Goal: Task Accomplishment & Management: Use online tool/utility

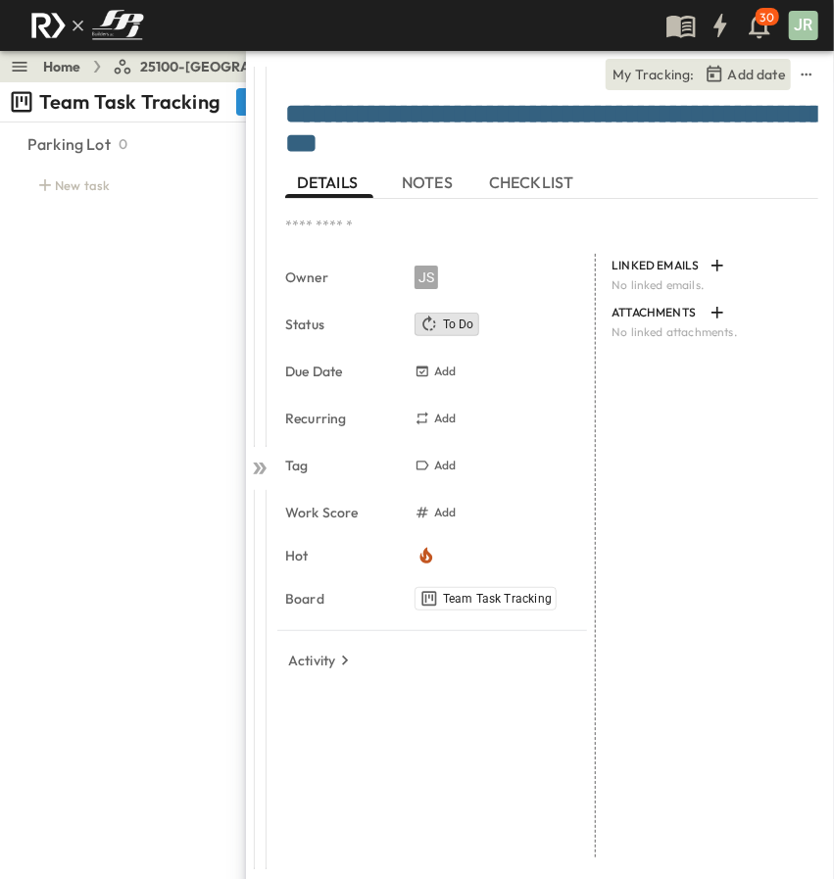
click at [406, 189] on span "NOTES" at bounding box center [429, 182] width 55 height 18
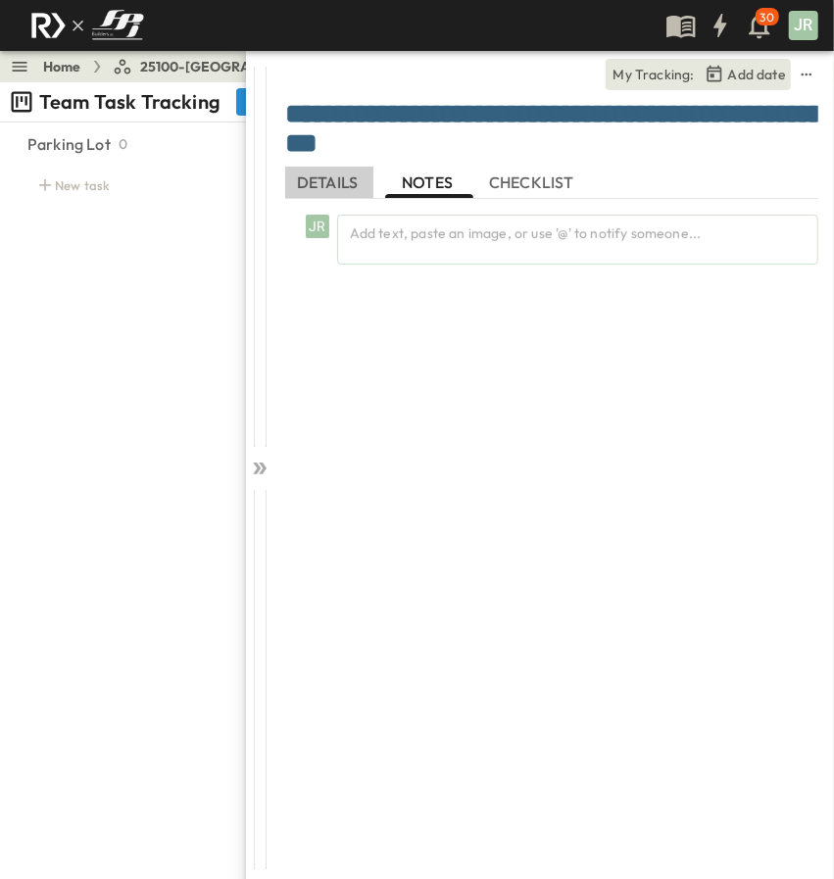
click at [333, 190] on span "DETAILS" at bounding box center [329, 182] width 65 height 18
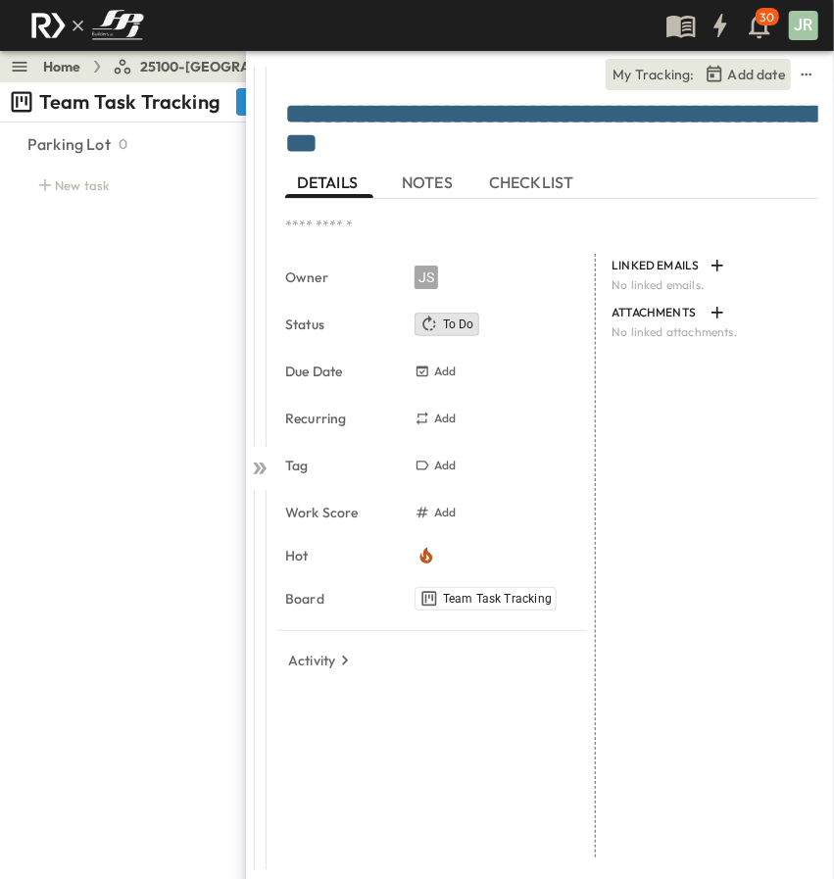
drag, startPoint x: 529, startPoint y: 152, endPoint x: 116, endPoint y: 84, distance: 418.9
click at [116, 84] on body "30 JR Home 25100-Vanguard Prep School Share Team Task Tracking New Group by: St…" at bounding box center [417, 439] width 834 height 879
click at [169, 348] on div "Parking Lot 0 New task" at bounding box center [139, 494] width 270 height 737
click at [231, 483] on div "Parking Lot 0 New task" at bounding box center [139, 494] width 270 height 737
click at [263, 464] on icon at bounding box center [263, 468] width 8 height 12
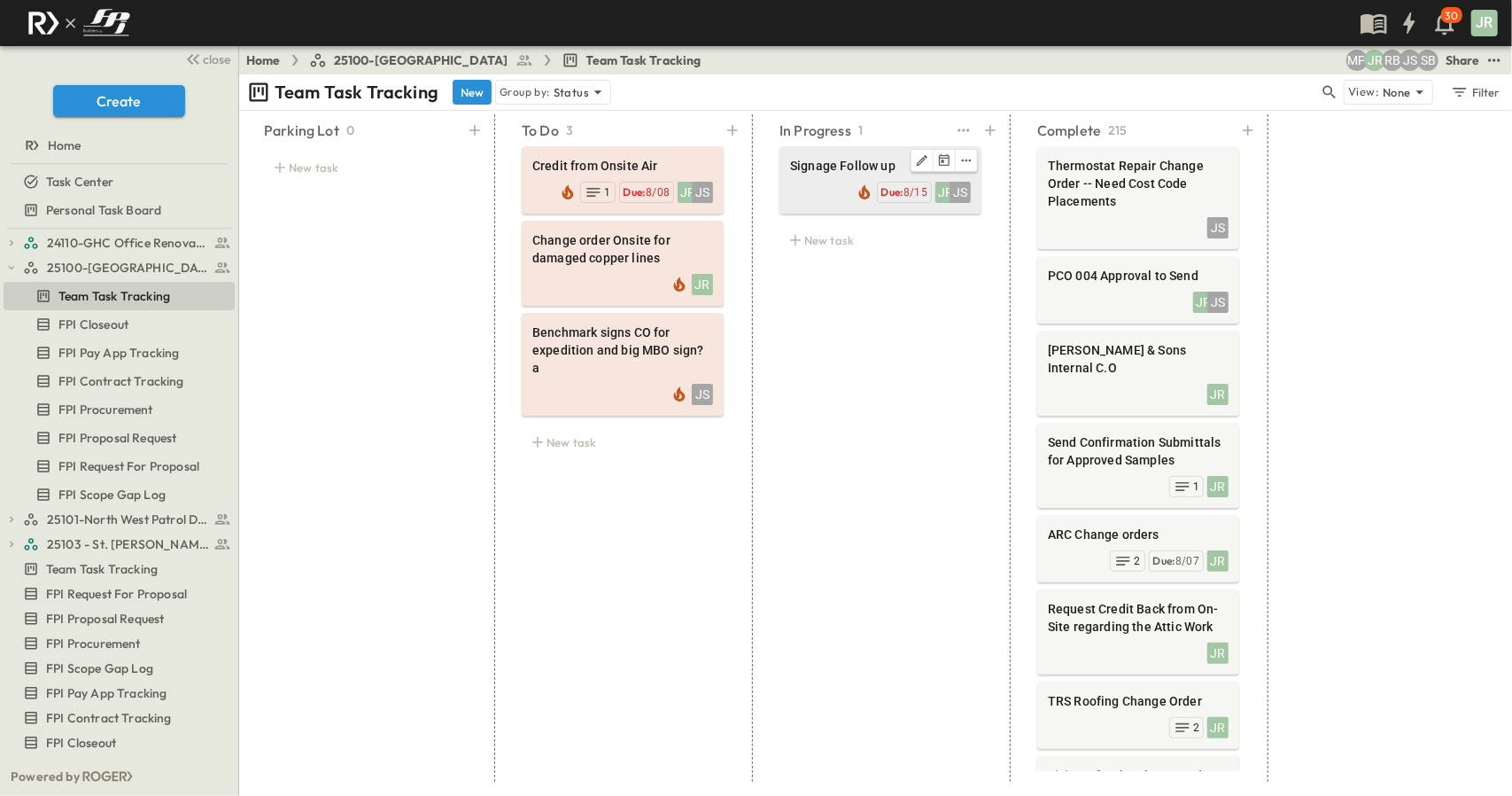
click at [753, 154] on div at bounding box center [881, 160] width 181 height 23
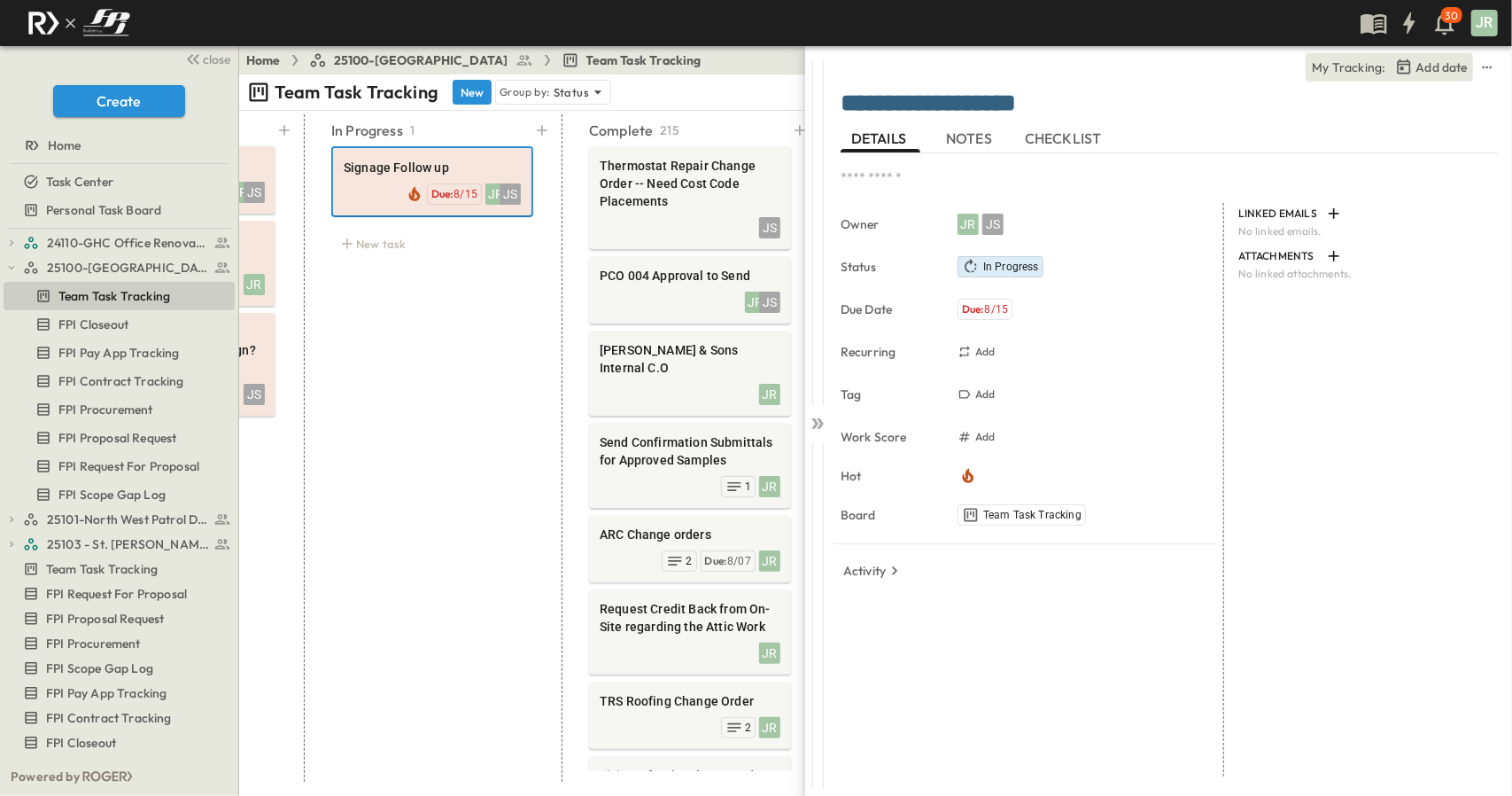
scroll to position [0, 458]
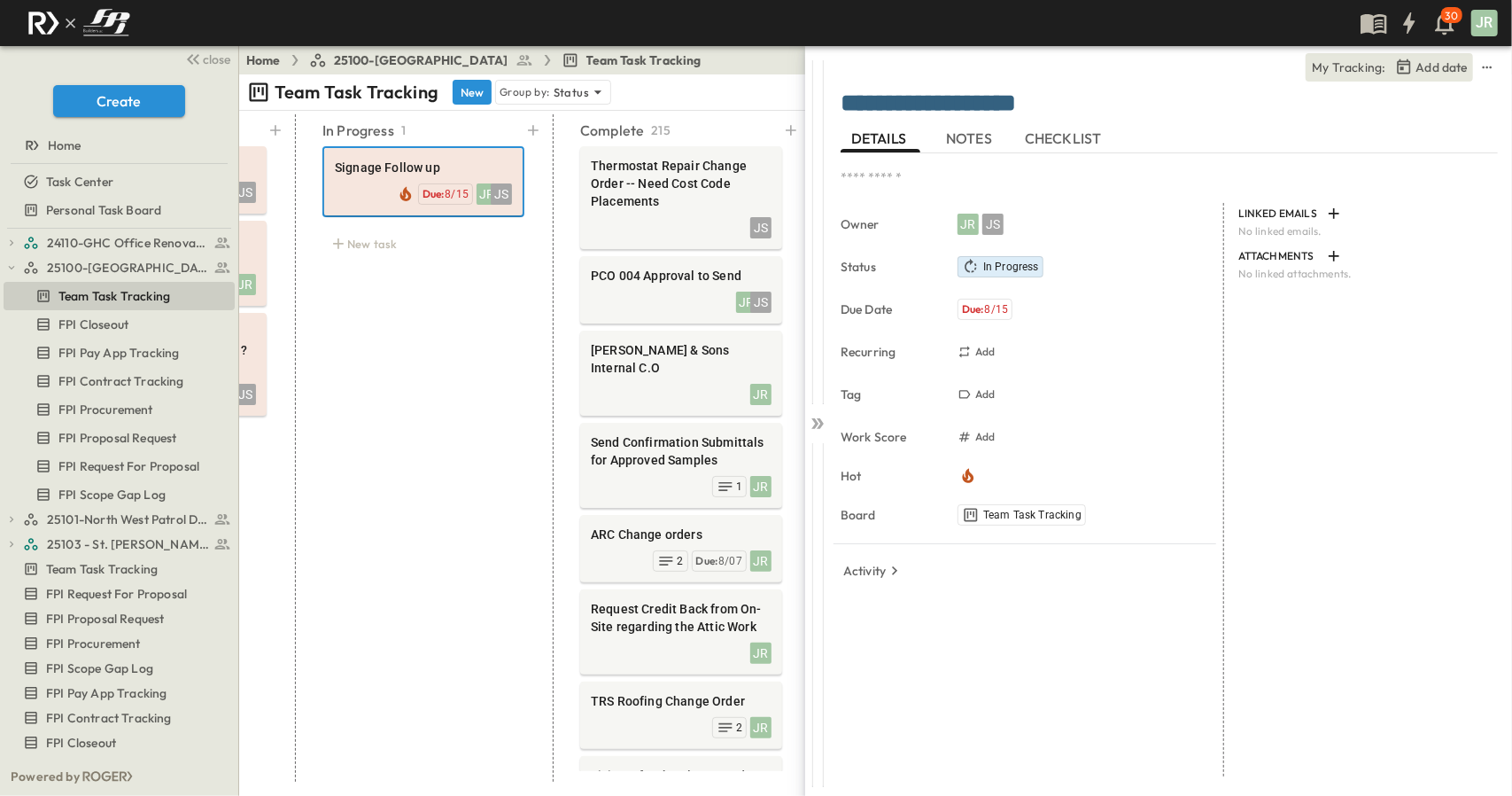
click at [753, 137] on span "NOTES" at bounding box center [970, 138] width 50 height 16
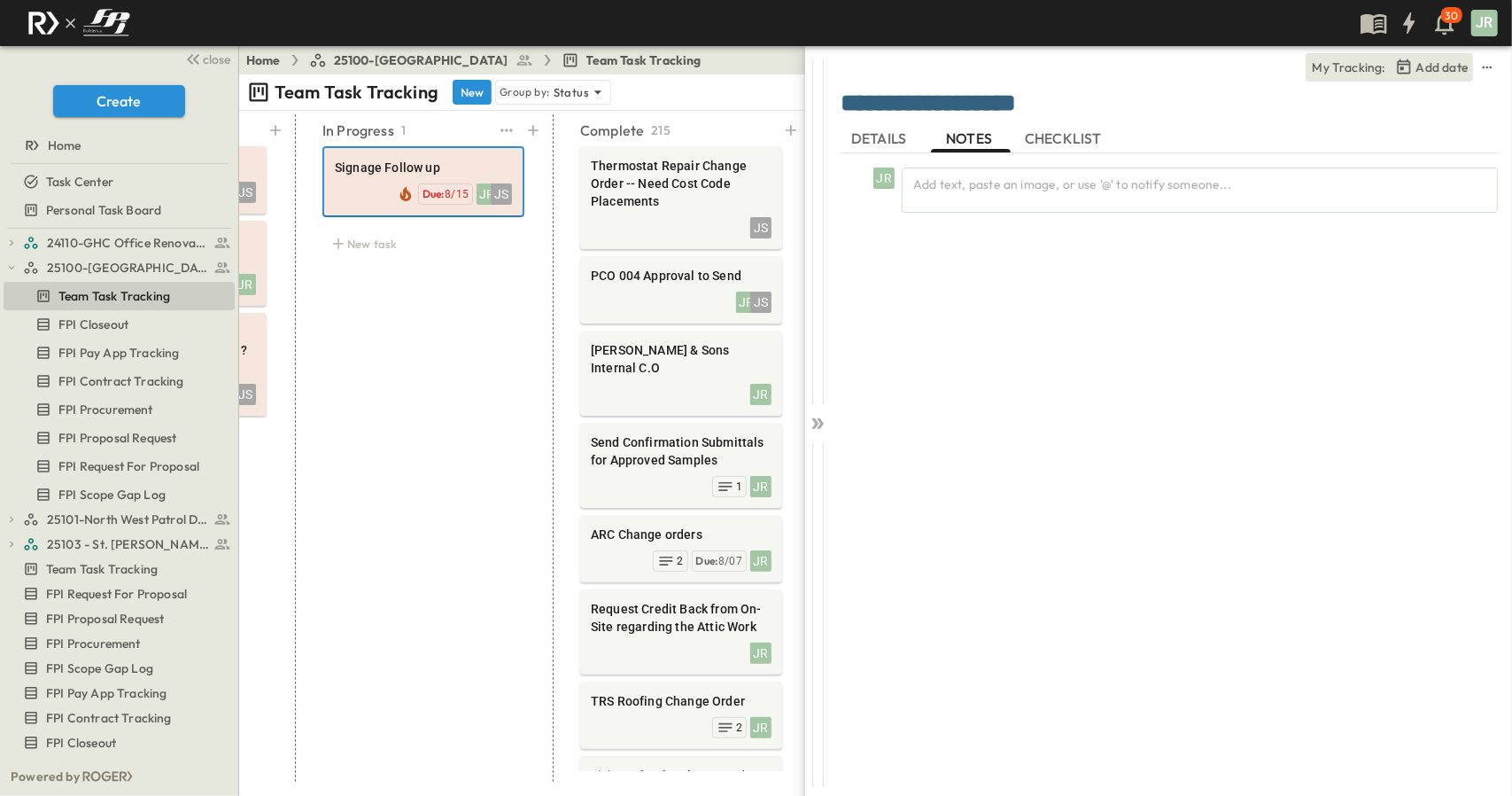
click at [469, 396] on div "In Progress 1 Signage Follow up JR JS Due: 8/15 New task" at bounding box center [423, 448] width 244 height 668
click at [753, 424] on icon at bounding box center [820, 423] width 7 height 11
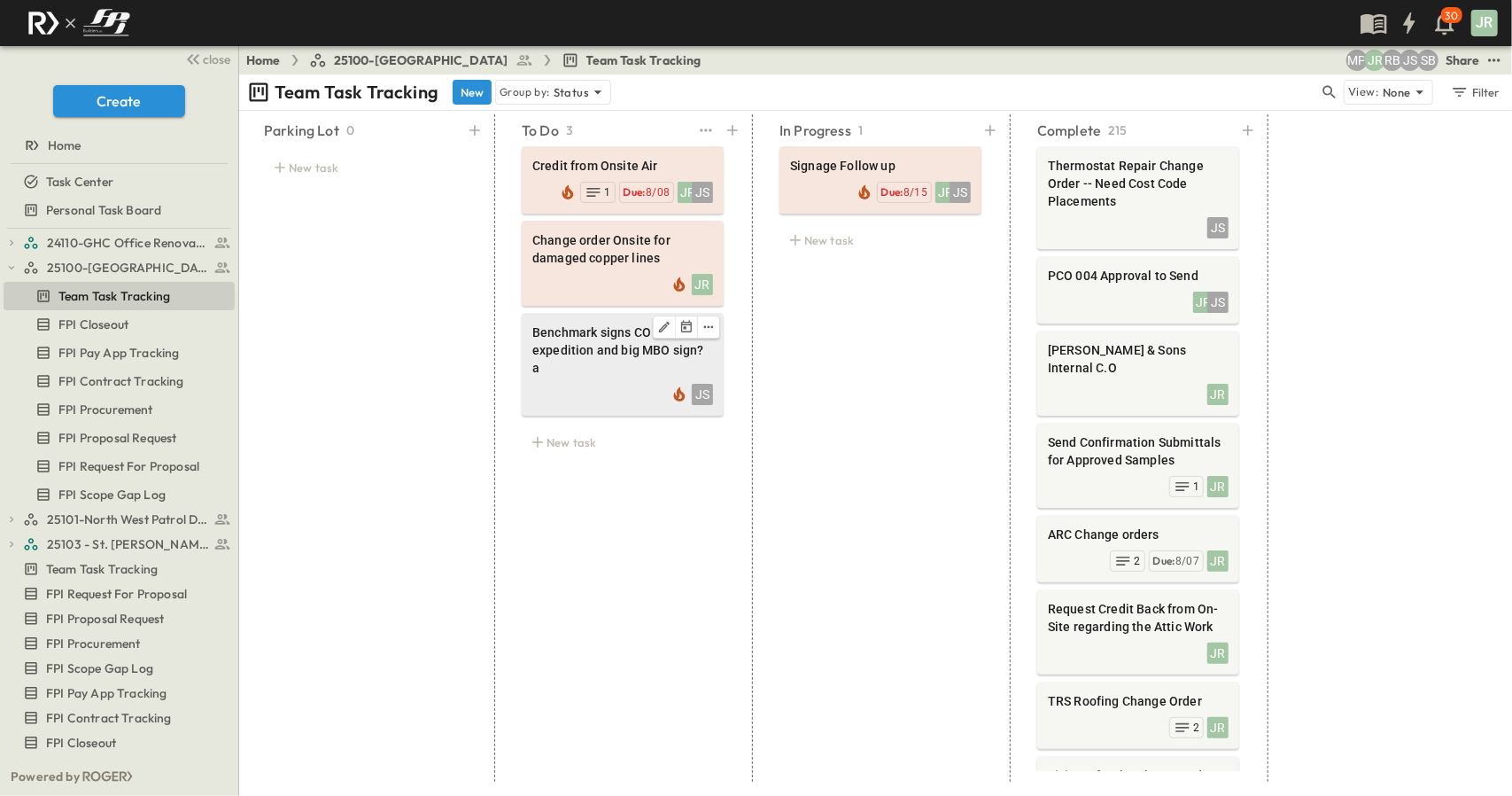
click at [611, 340] on span "Benchmark signs CO for expedition and big MBO sign? a" at bounding box center [623, 350] width 181 height 53
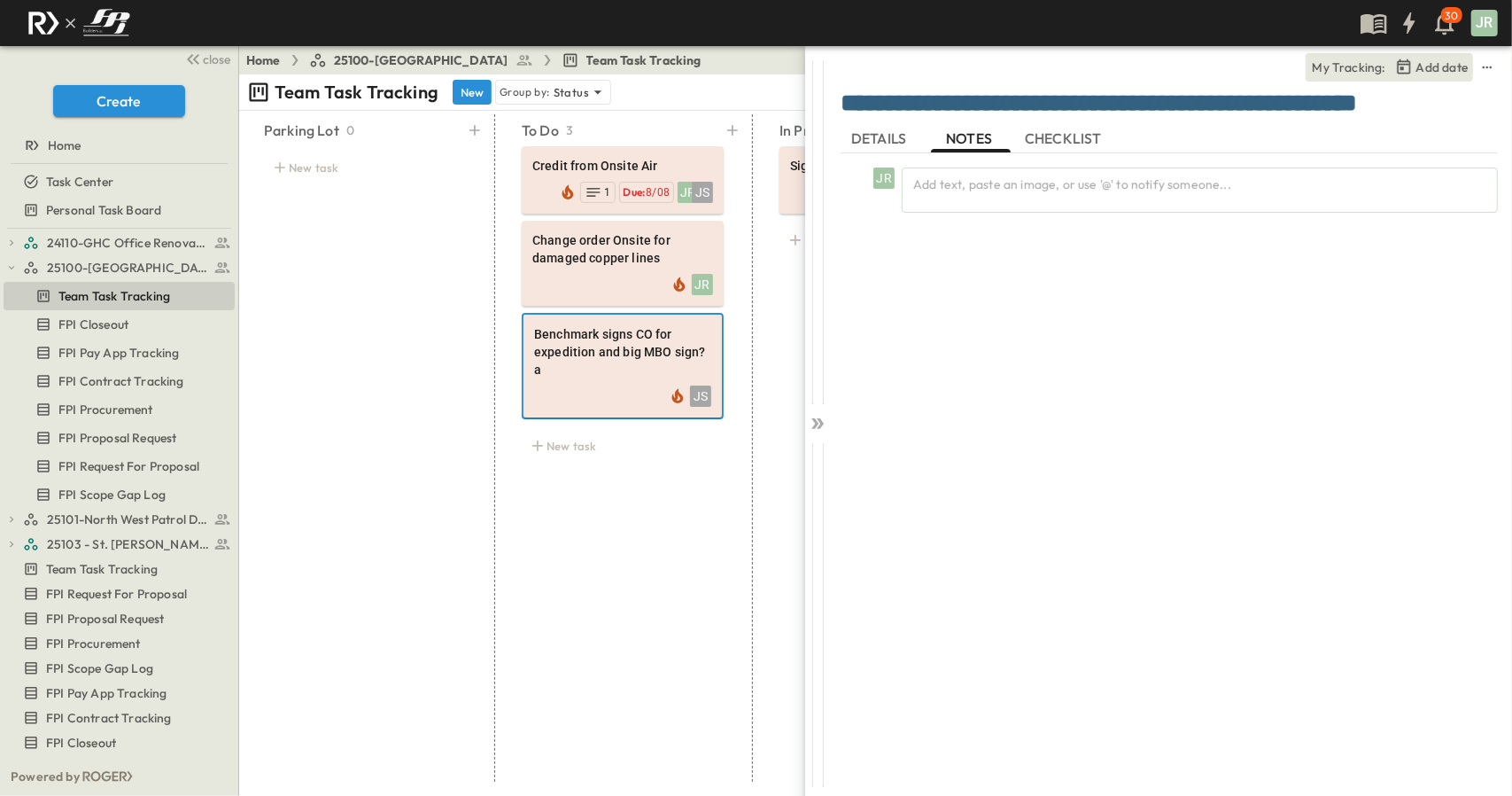
click at [753, 141] on span "DETAILS" at bounding box center [881, 138] width 59 height 16
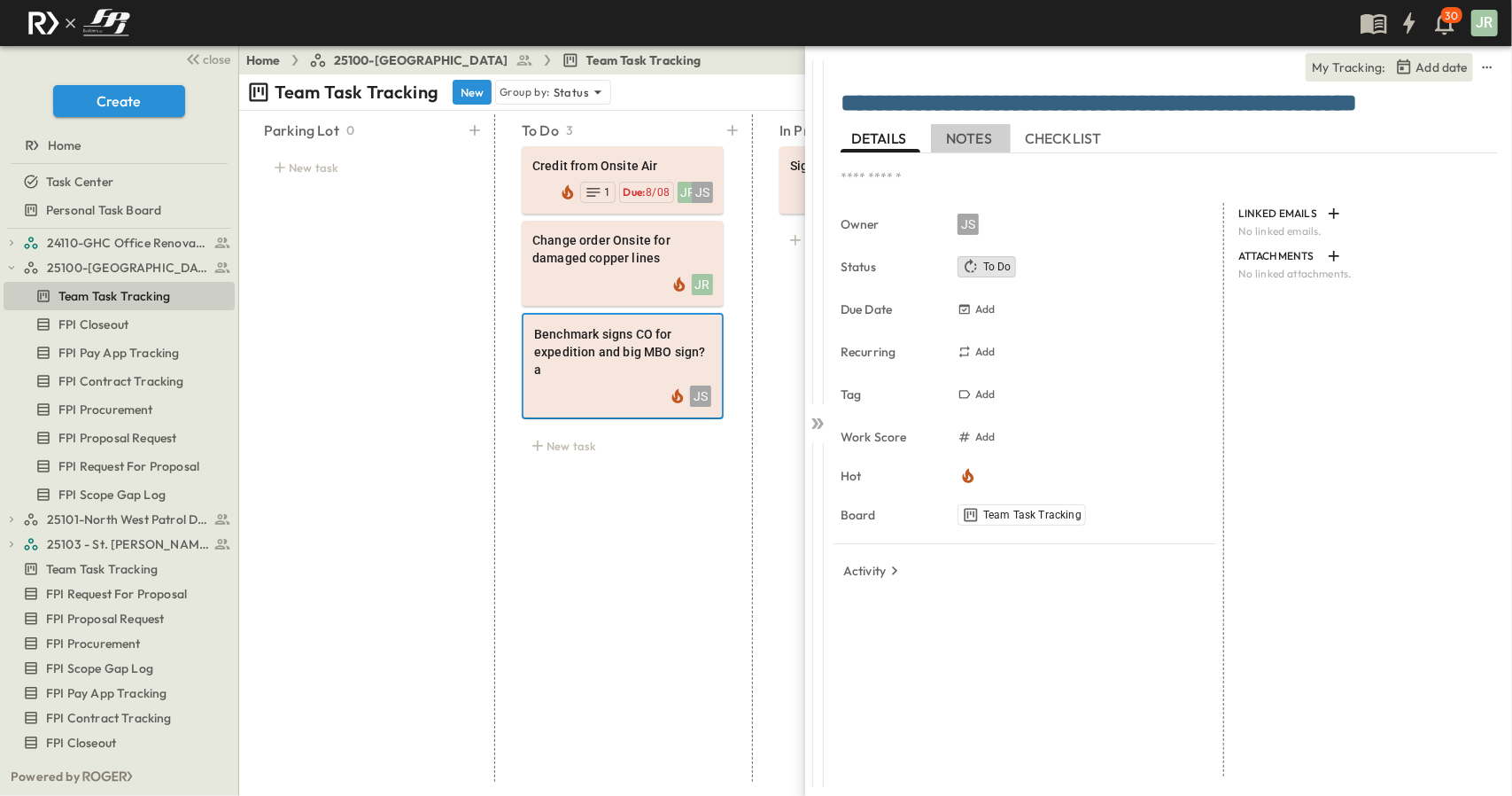
click at [753, 136] on span "NOTES" at bounding box center [970, 138] width 50 height 16
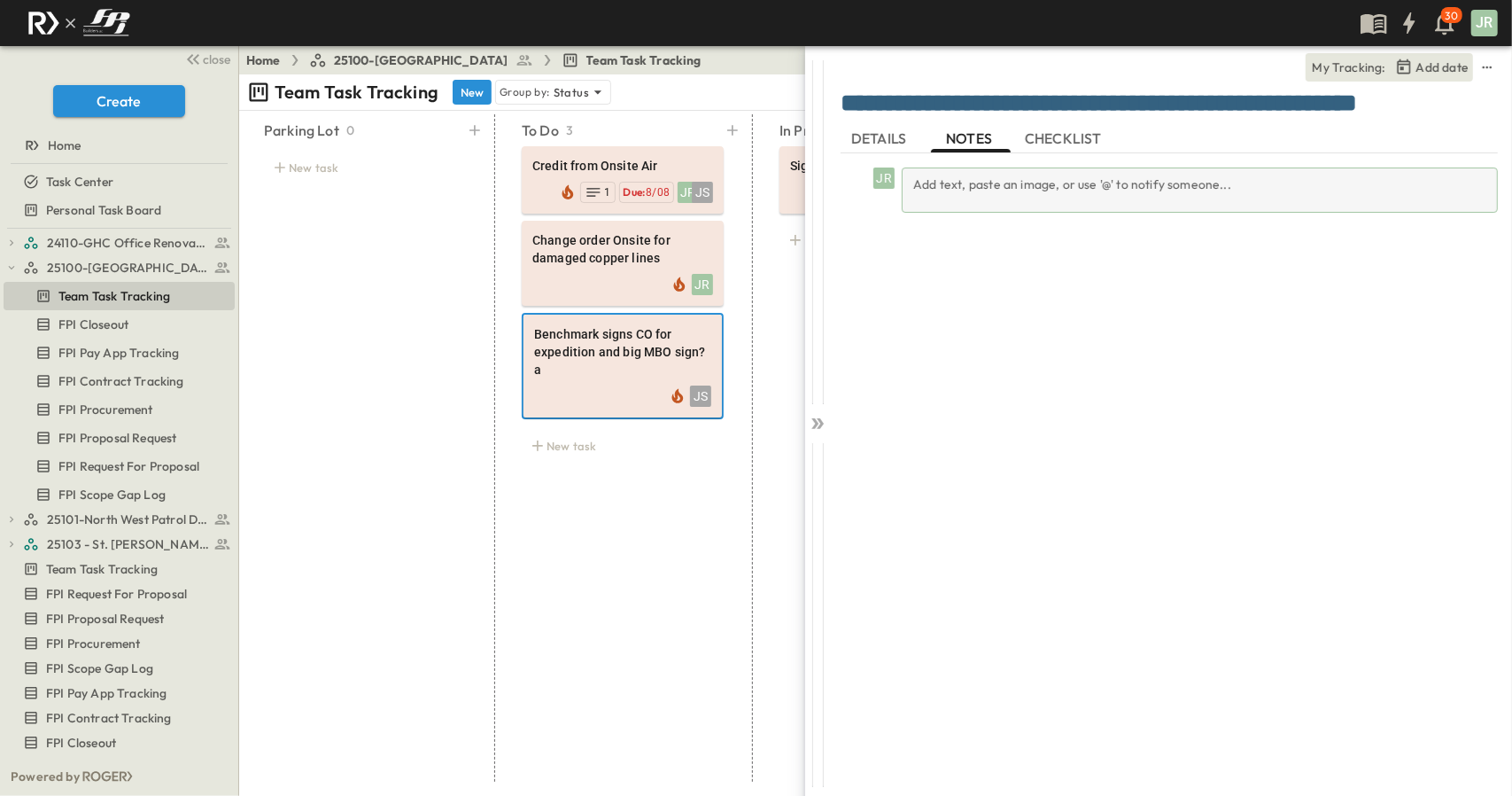
click at [753, 192] on div "Add text, paste an image, or use '@' to notify someone..." at bounding box center [1199, 190] width 596 height 45
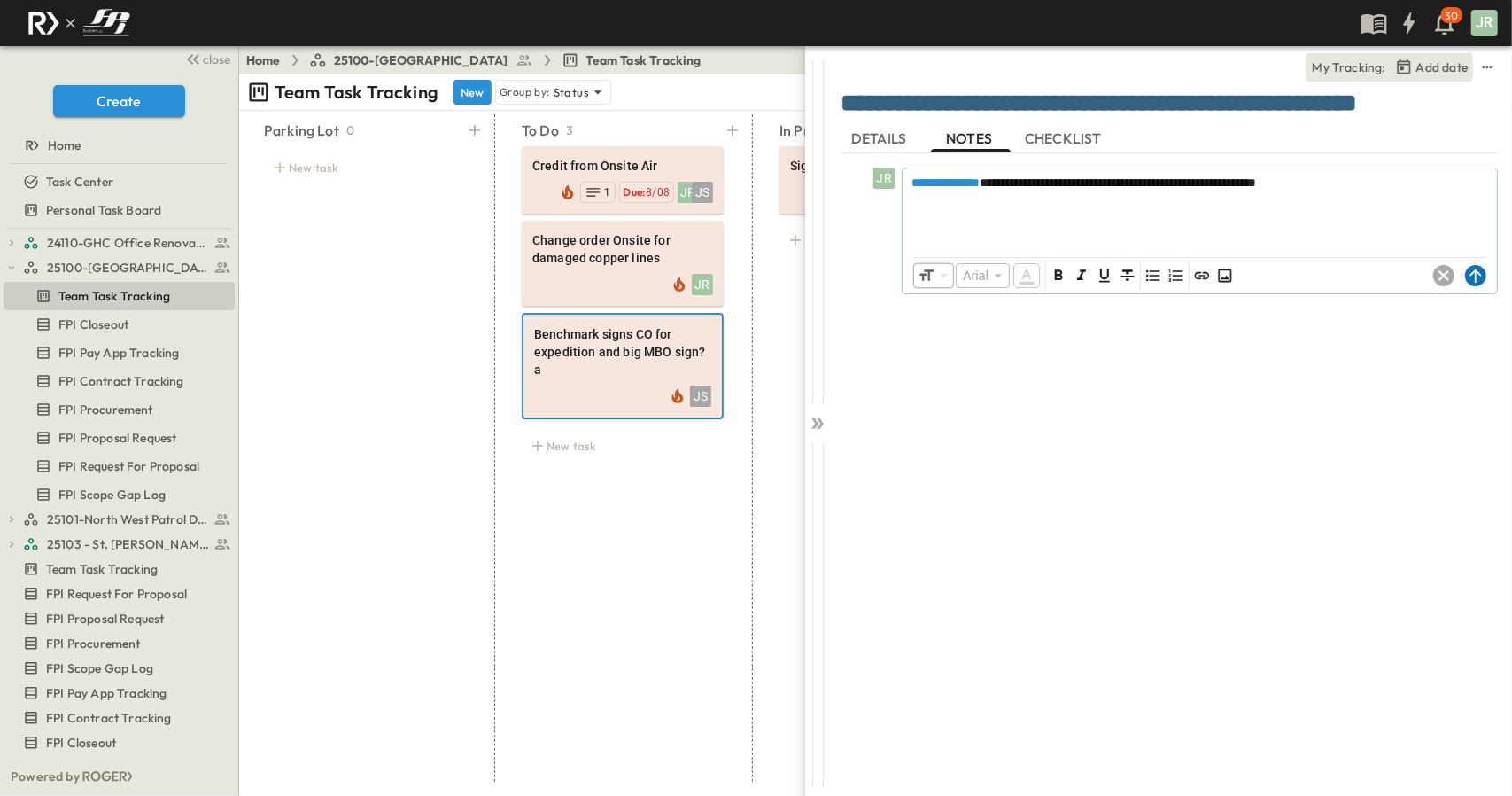
click at [753, 280] on icon at bounding box center [1477, 276] width 22 height 22
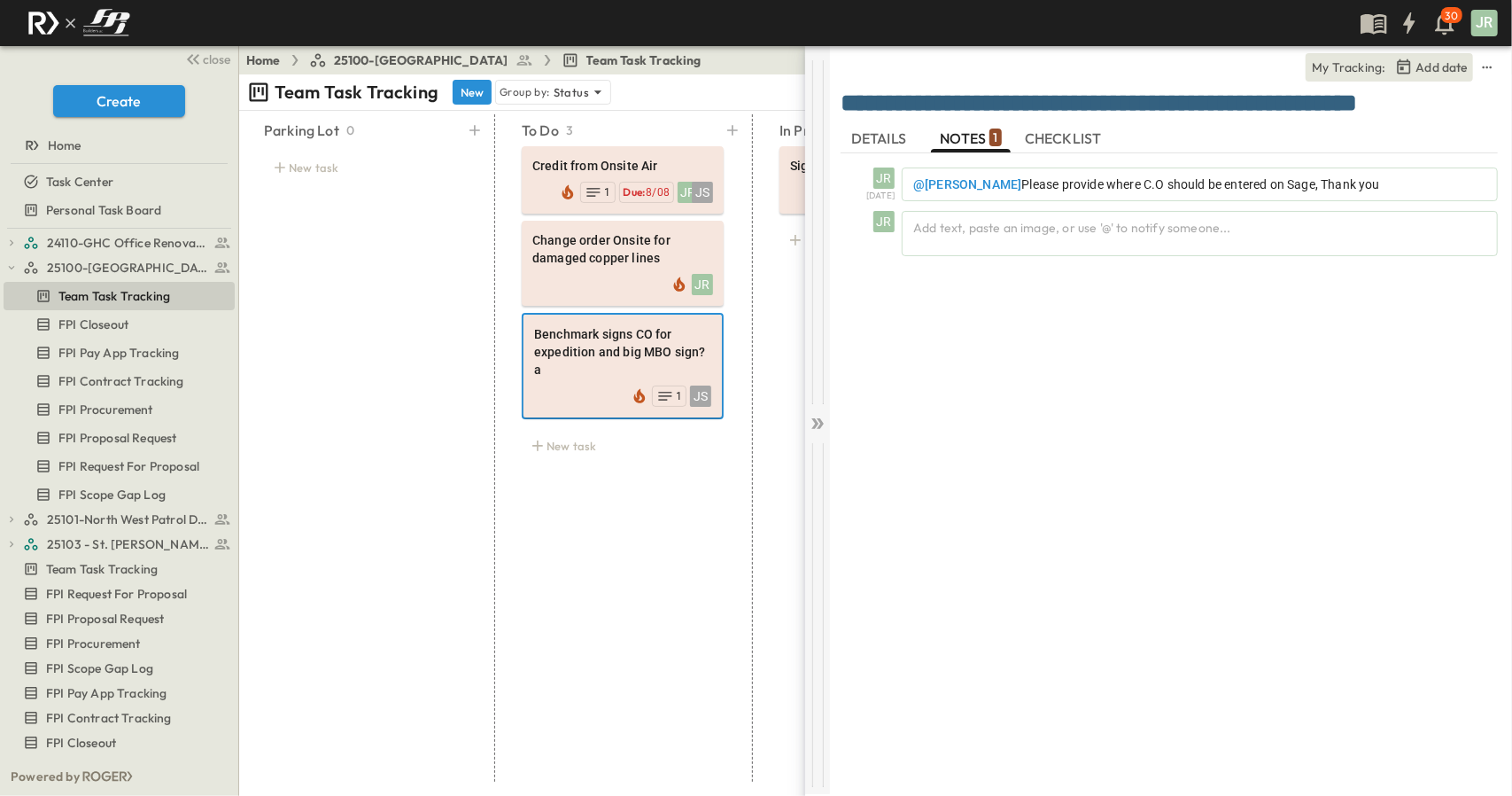
click at [753, 421] on icon at bounding box center [818, 424] width 18 height 18
